Goal: Task Accomplishment & Management: Use online tool/utility

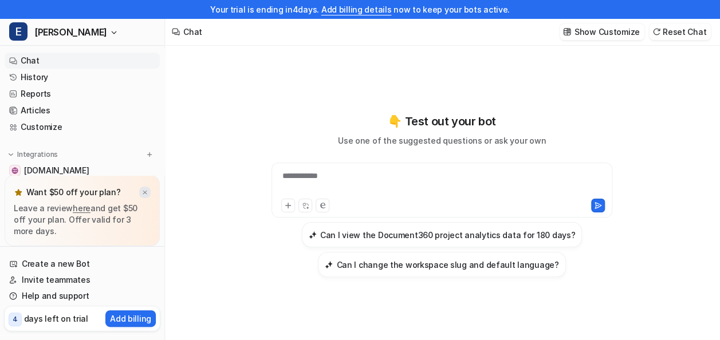
click at [146, 191] on img at bounding box center [144, 192] width 7 height 7
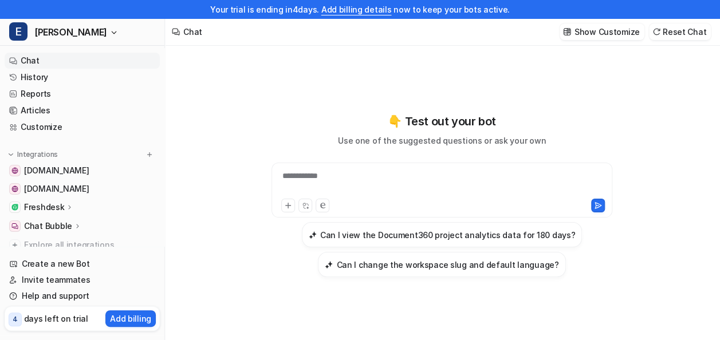
click at [59, 209] on p "Freshdesk" at bounding box center [44, 207] width 40 height 11
click at [56, 226] on p "Overview" at bounding box center [51, 223] width 37 height 11
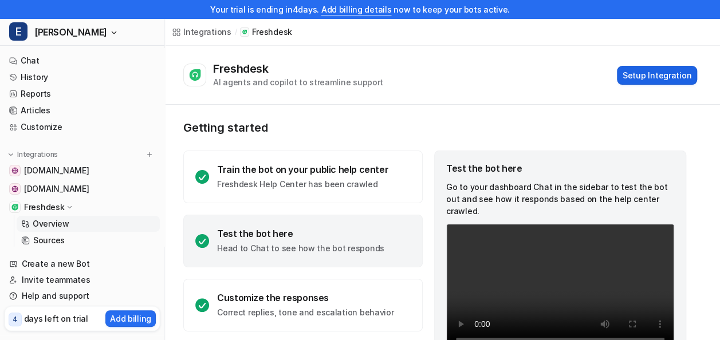
click at [670, 72] on button "Setup Integration" at bounding box center [657, 75] width 80 height 19
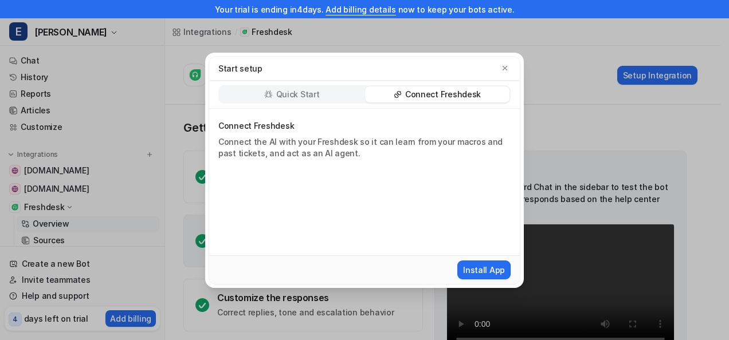
click at [444, 88] on div "Connect Freshdesk" at bounding box center [437, 94] width 144 height 16
click at [493, 267] on button "Install App" at bounding box center [483, 270] width 53 height 19
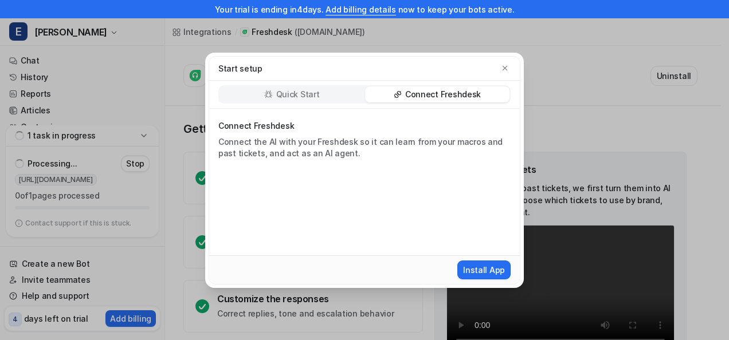
click at [469, 95] on p "Connect Freshdesk" at bounding box center [443, 94] width 76 height 11
click at [486, 276] on button "Install App" at bounding box center [483, 270] width 53 height 19
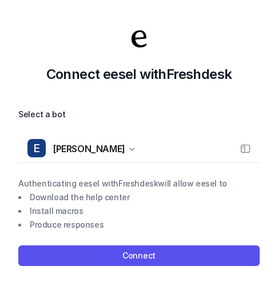
scroll to position [7, 0]
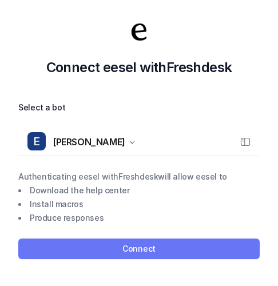
click at [143, 253] on button "Connect" at bounding box center [139, 249] width 242 height 21
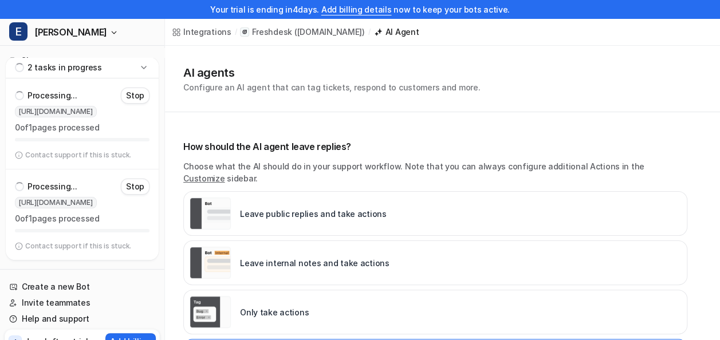
click at [339, 198] on div "Leave public replies and take actions" at bounding box center [288, 214] width 197 height 32
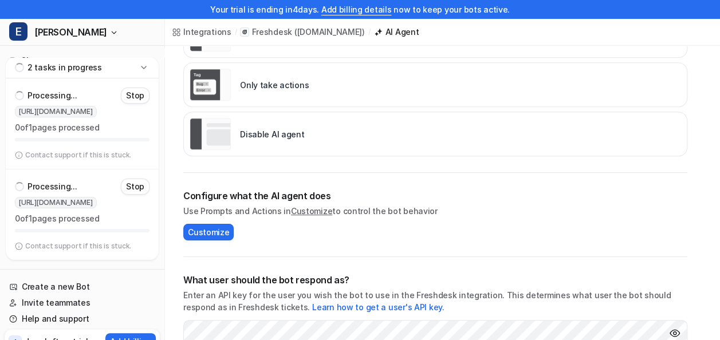
scroll to position [229, 0]
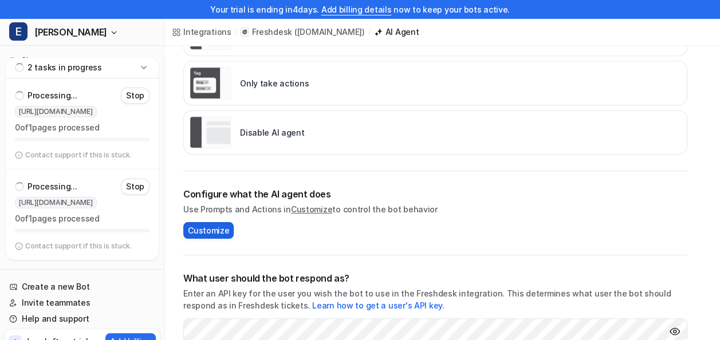
click at [227, 225] on span "Customize" at bounding box center [208, 231] width 41 height 12
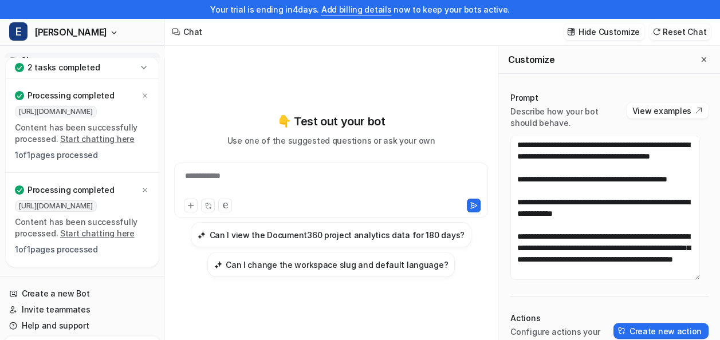
scroll to position [447, 0]
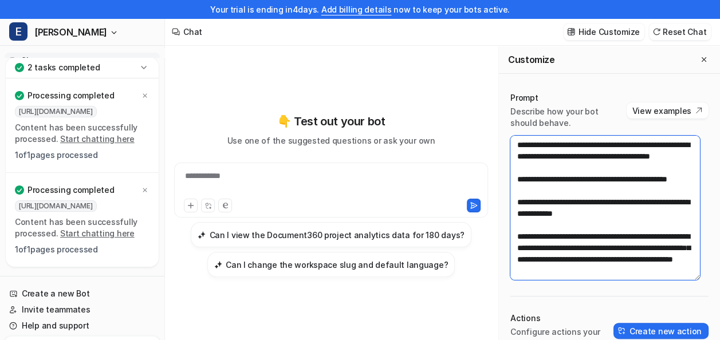
click at [568, 221] on textarea at bounding box center [605, 208] width 190 height 144
click at [567, 207] on textarea at bounding box center [605, 208] width 190 height 144
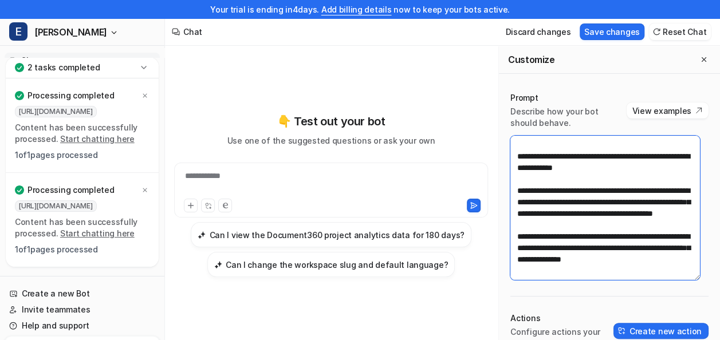
drag, startPoint x: 584, startPoint y: 221, endPoint x: 594, endPoint y: 242, distance: 22.8
click at [594, 242] on textarea at bounding box center [605, 208] width 190 height 144
click at [653, 169] on textarea at bounding box center [605, 208] width 190 height 144
paste textarea "**********"
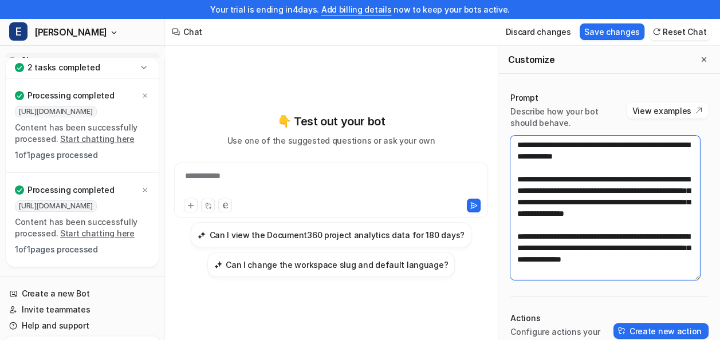
scroll to position [493, 0]
type textarea "**********"
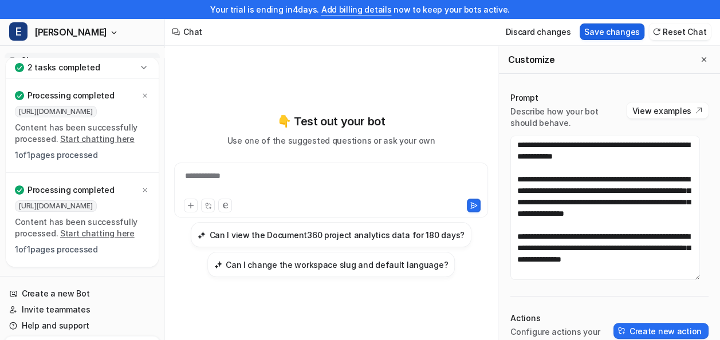
click at [612, 36] on button "Save changes" at bounding box center [612, 31] width 65 height 17
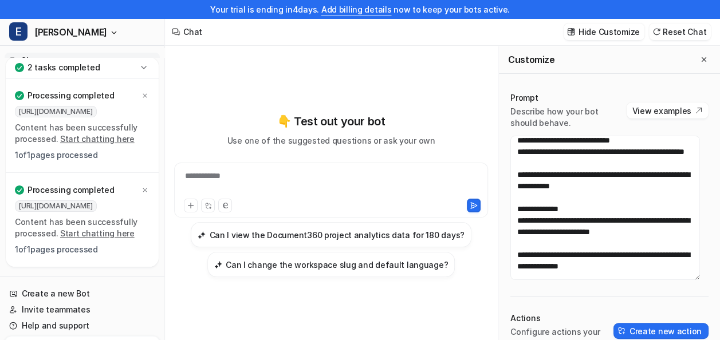
scroll to position [0, 0]
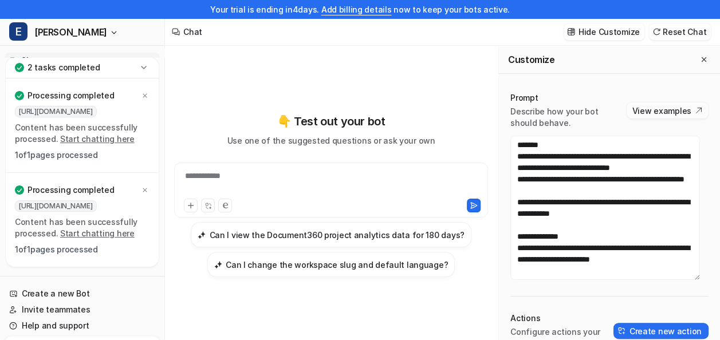
click at [671, 114] on button "View examples" at bounding box center [668, 111] width 82 height 16
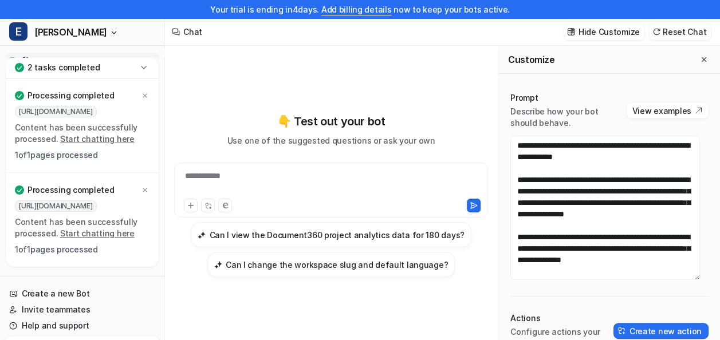
scroll to position [206, 0]
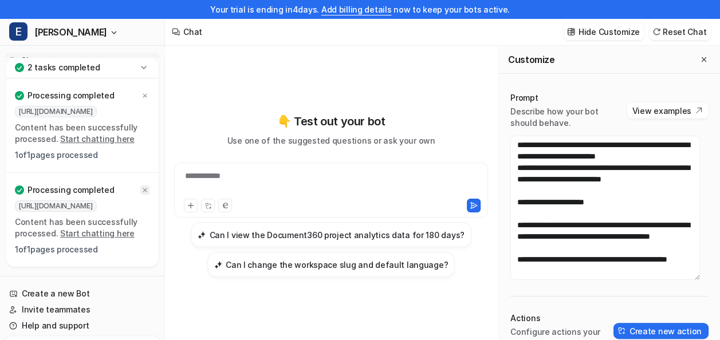
click at [146, 190] on icon at bounding box center [145, 190] width 4 height 4
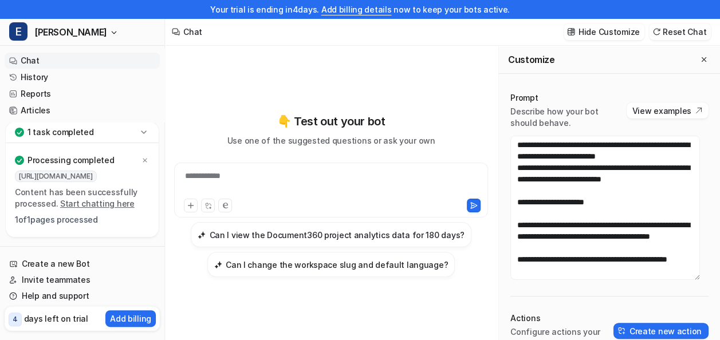
click at [115, 202] on link "Start chatting here" at bounding box center [97, 204] width 74 height 10
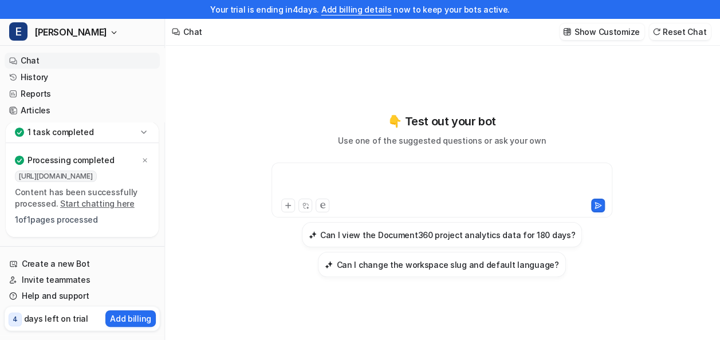
click at [310, 178] on div at bounding box center [442, 183] width 336 height 26
click at [90, 134] on div "1 task completed" at bounding box center [82, 132] width 153 height 21
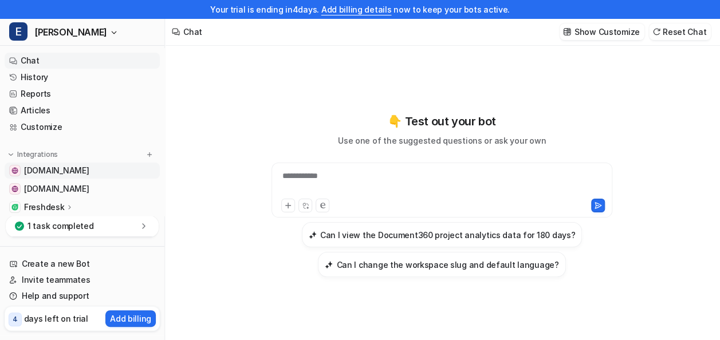
click at [89, 172] on span "[DOMAIN_NAME]" at bounding box center [56, 170] width 65 height 11
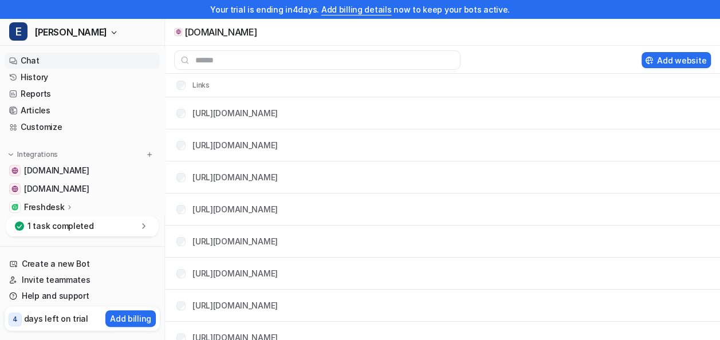
click at [53, 61] on link "Chat" at bounding box center [82, 61] width 155 height 16
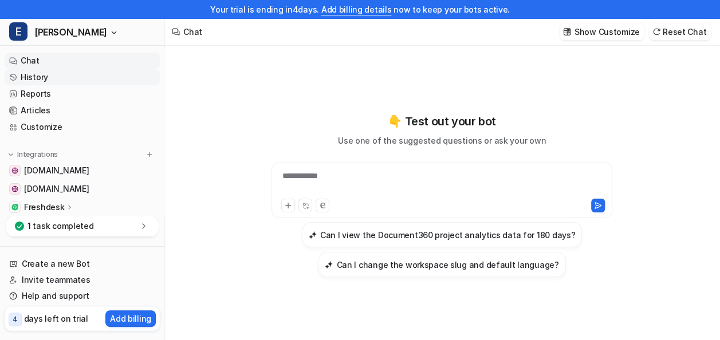
click at [61, 75] on link "History" at bounding box center [82, 77] width 155 height 16
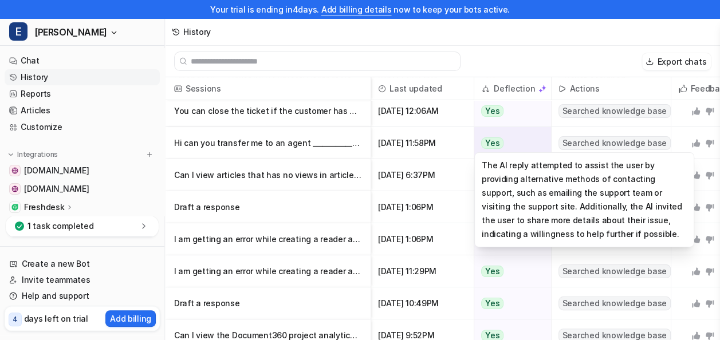
scroll to position [69, 0]
